Goal: Information Seeking & Learning: Learn about a topic

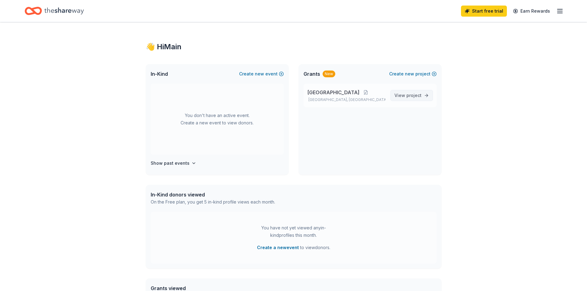
click at [415, 93] on span "project" at bounding box center [413, 95] width 15 height 5
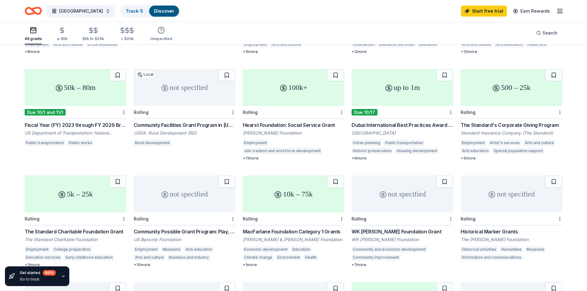
scroll to position [154, 0]
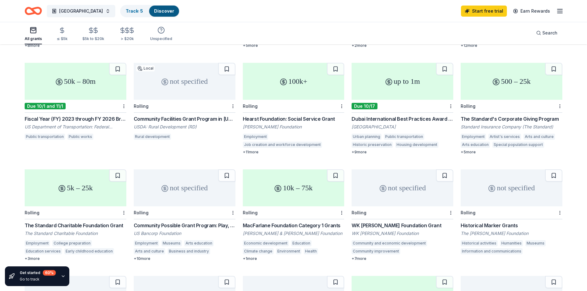
click at [201, 222] on div "Community Possible Grant Program: Play, Work, & Home Grants" at bounding box center [185, 225] width 102 height 7
click at [372, 222] on div "WK [PERSON_NAME] Foundation Grant" at bounding box center [403, 225] width 102 height 7
click at [496, 222] on div "Historical Marker Grants" at bounding box center [512, 225] width 102 height 7
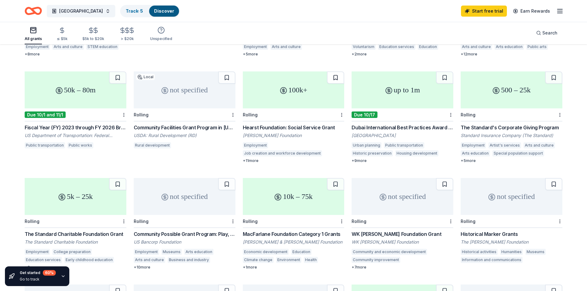
scroll to position [123, 0]
